Goal: Task Accomplishment & Management: Manage account settings

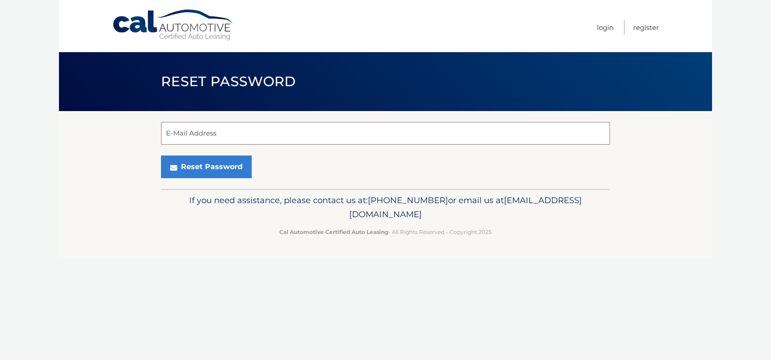
click at [225, 130] on input "E-Mail Address" at bounding box center [385, 133] width 449 height 23
type input "[EMAIL_ADDRESS][DOMAIN_NAME]"
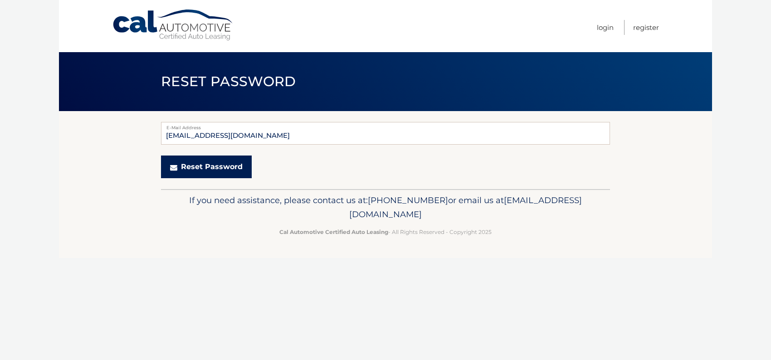
click at [209, 168] on button "Reset Password" at bounding box center [206, 166] width 91 height 23
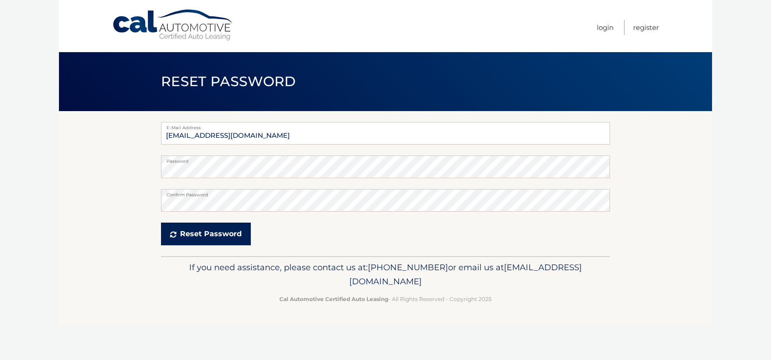
click at [201, 232] on button "Reset Password" at bounding box center [206, 234] width 90 height 23
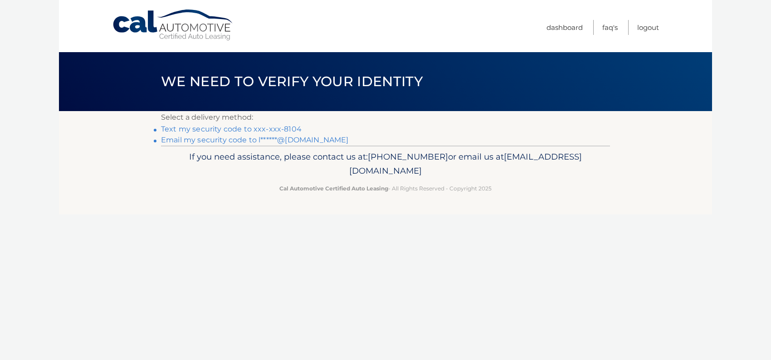
click at [285, 130] on link "Text my security code to xxx-xxx-8104" at bounding box center [231, 129] width 141 height 9
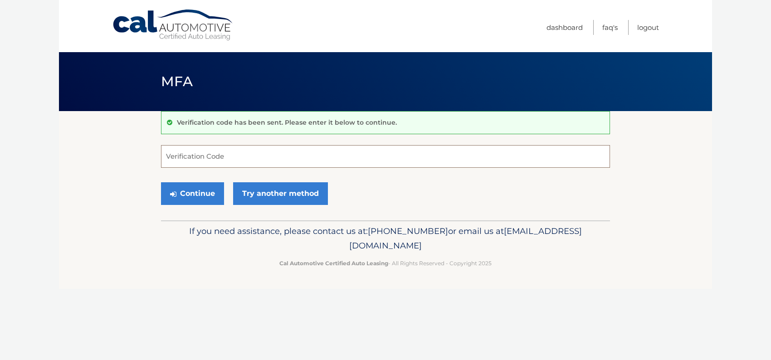
click at [207, 159] on input "Verification Code" at bounding box center [385, 156] width 449 height 23
type input "867825"
click at [202, 189] on button "Continue" at bounding box center [192, 193] width 63 height 23
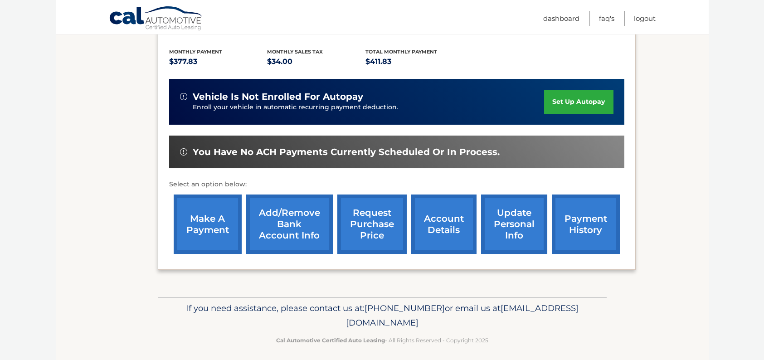
scroll to position [188, 0]
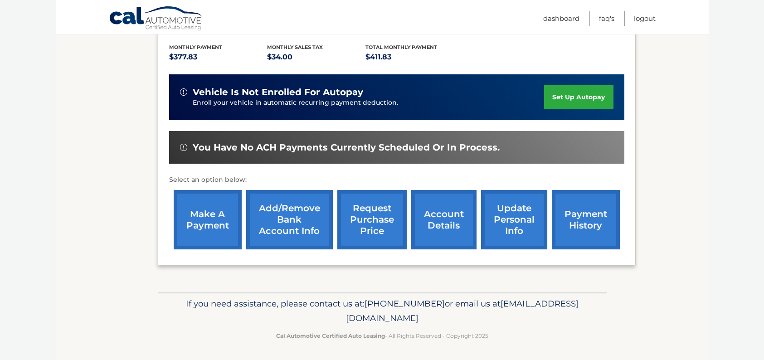
click at [377, 222] on link "request purchase price" at bounding box center [371, 219] width 69 height 59
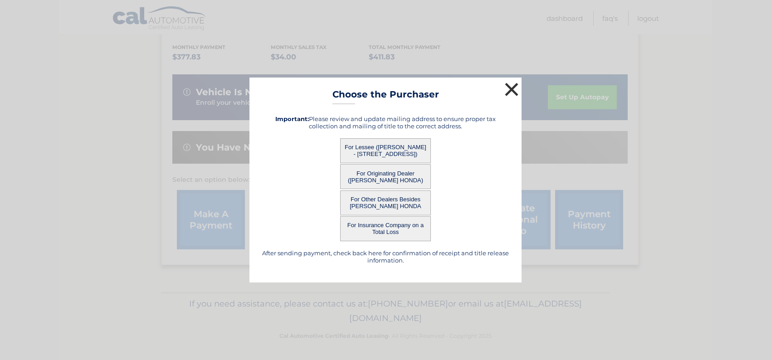
click at [512, 88] on button "×" at bounding box center [511, 89] width 18 height 18
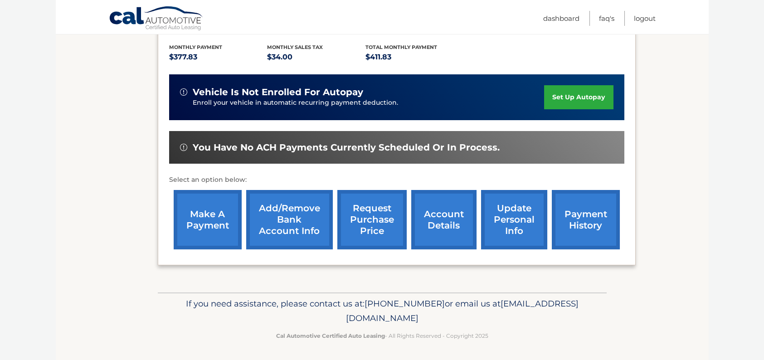
click at [448, 225] on link "account details" at bounding box center [443, 219] width 65 height 59
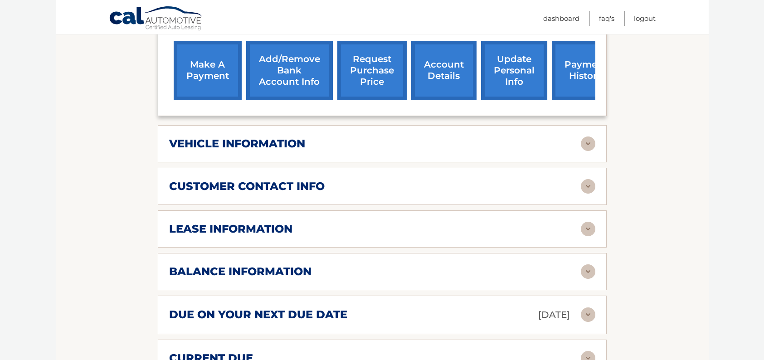
scroll to position [363, 0]
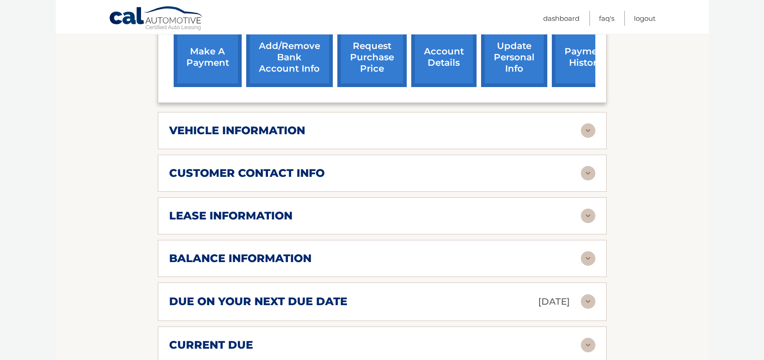
click at [276, 218] on h2 "lease information" at bounding box center [230, 216] width 123 height 14
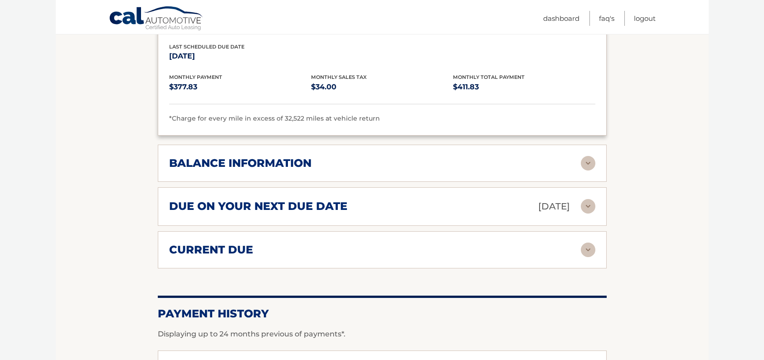
scroll to position [635, 0]
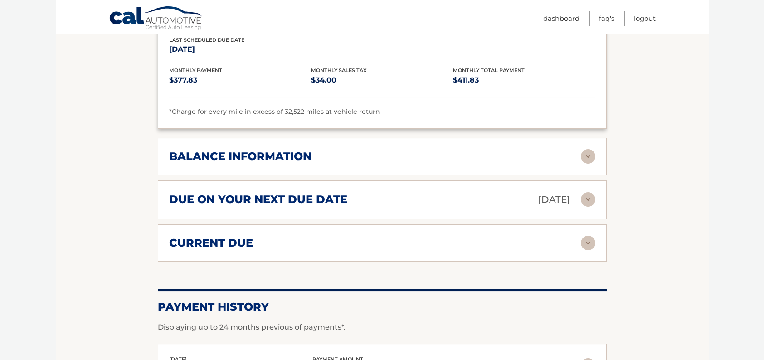
click at [265, 161] on div "balance information" at bounding box center [382, 156] width 426 height 15
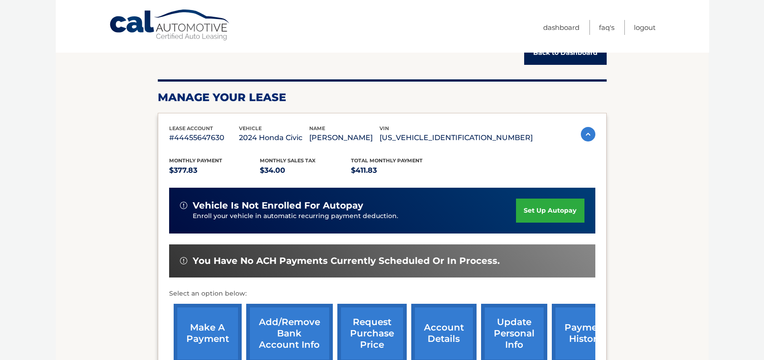
scroll to position [0, 0]
